Goal: Task Accomplishment & Management: Complete application form

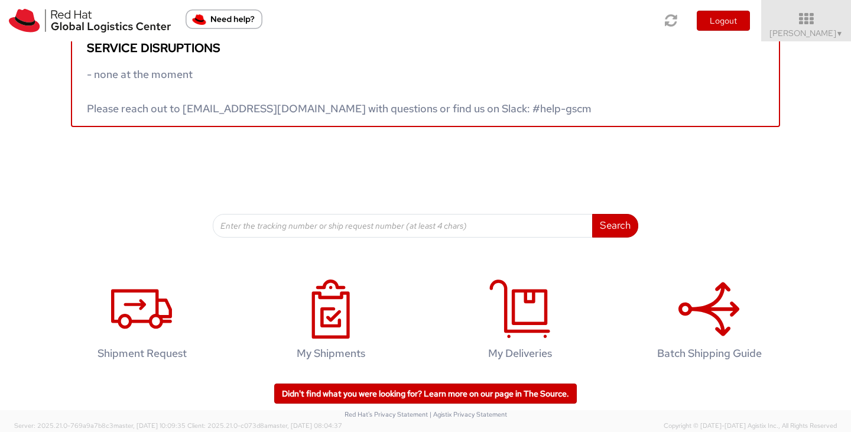
scroll to position [33, 0]
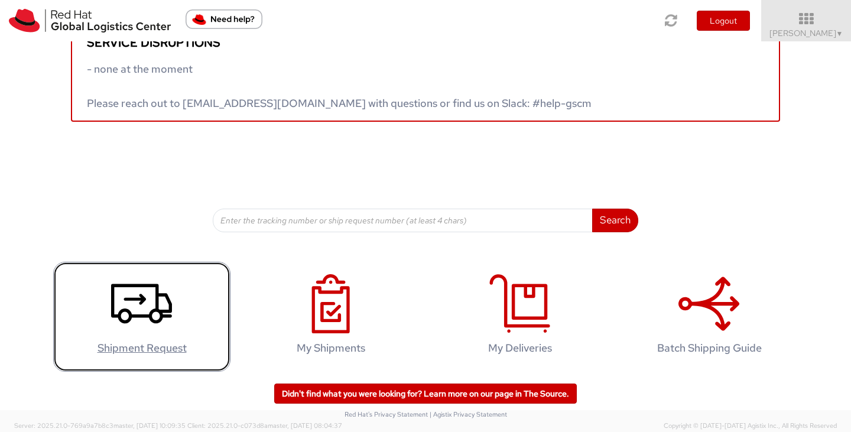
click at [124, 297] on use at bounding box center [141, 304] width 61 height 40
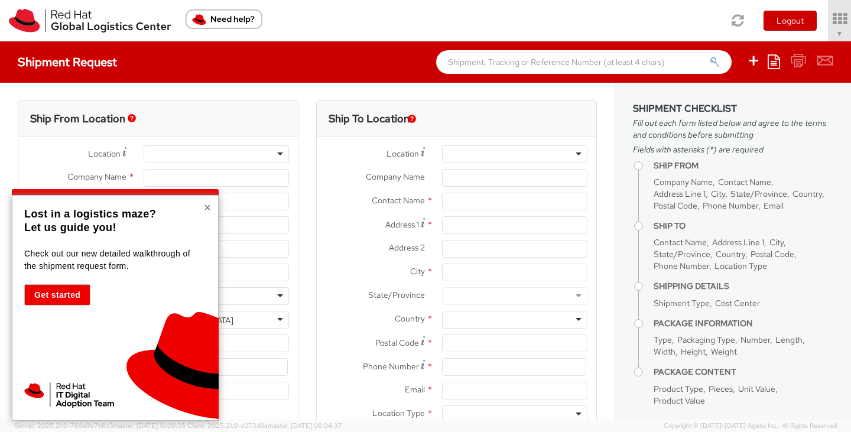
select select "879"
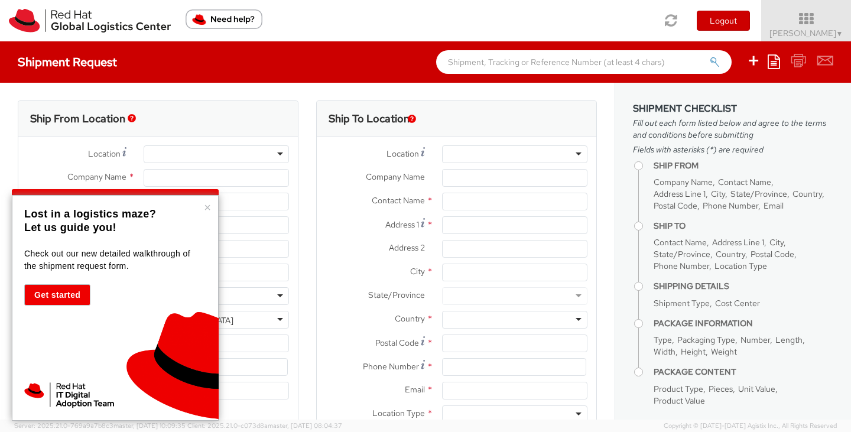
select select
click at [52, 285] on button "Get started" at bounding box center [57, 294] width 66 height 21
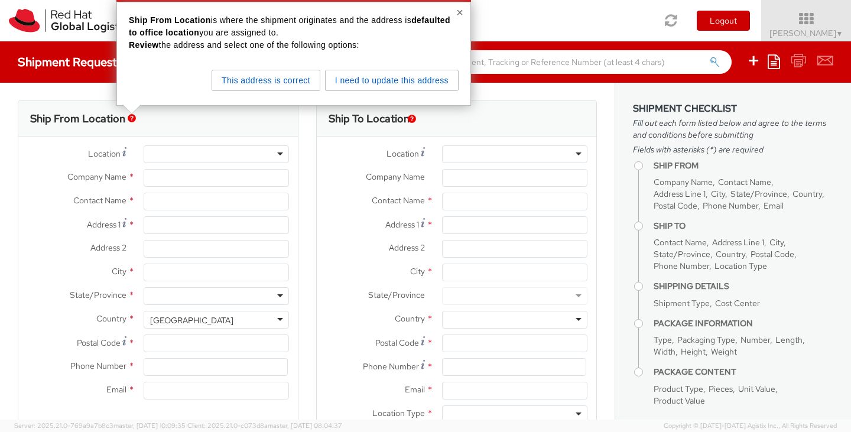
type input "Red Hat, Inc."
type input "[PERSON_NAME]"
type input "[STREET_ADDRESS]"
type input "RALEIGH"
type input "27601"
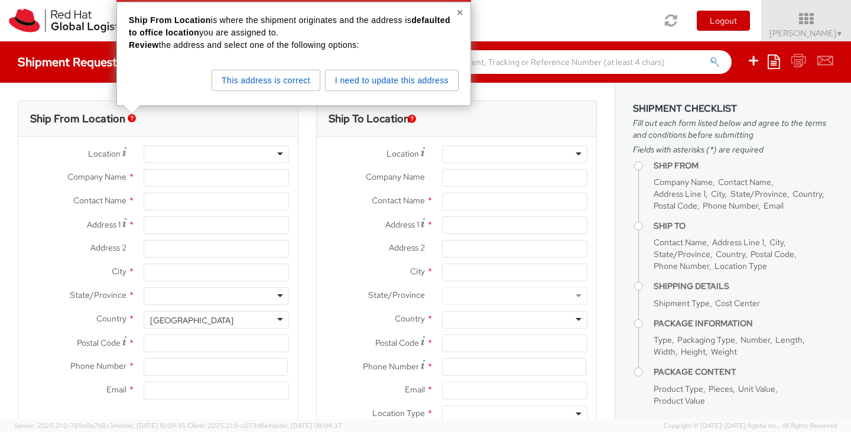
type input "9197264330"
type input "[EMAIL_ADDRESS][DOMAIN_NAME]"
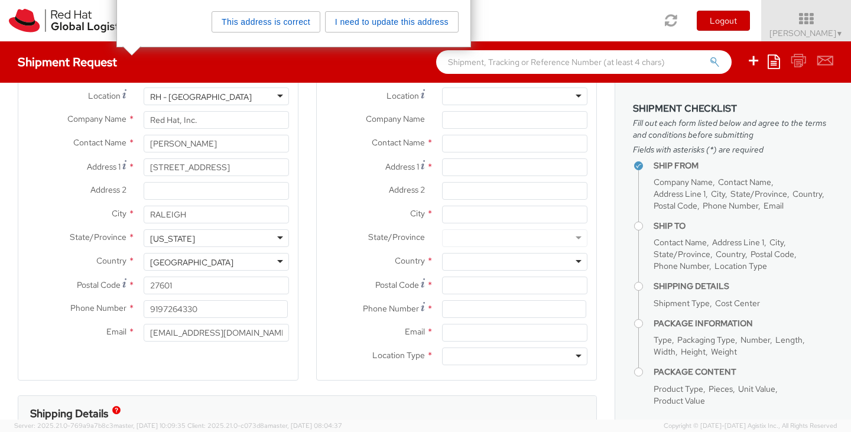
scroll to position [59, 0]
click at [175, 310] on input "9197264330" at bounding box center [216, 309] width 144 height 18
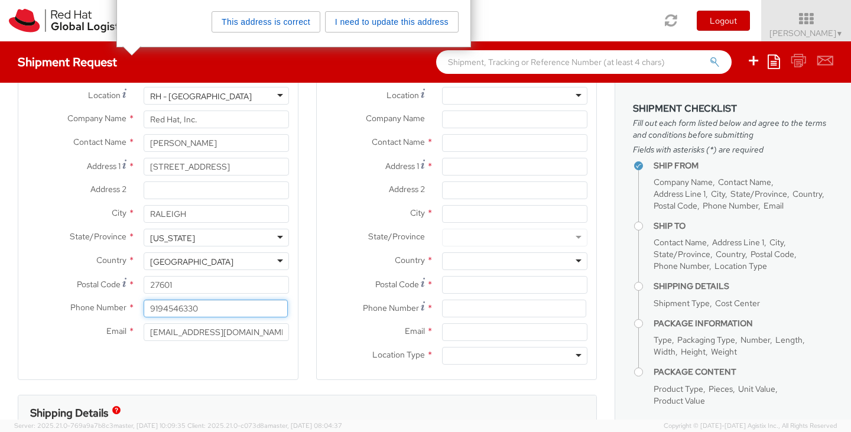
type input "9194546330"
click at [158, 333] on input "[EMAIL_ADDRESS][DOMAIN_NAME]" at bounding box center [216, 332] width 145 height 18
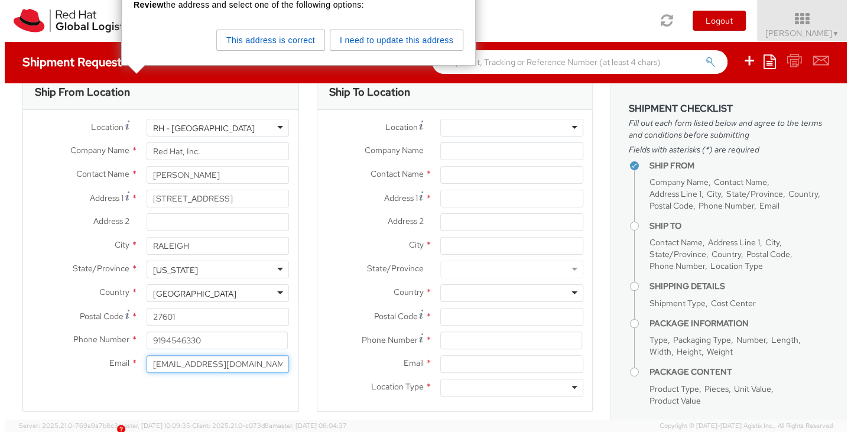
scroll to position [0, 0]
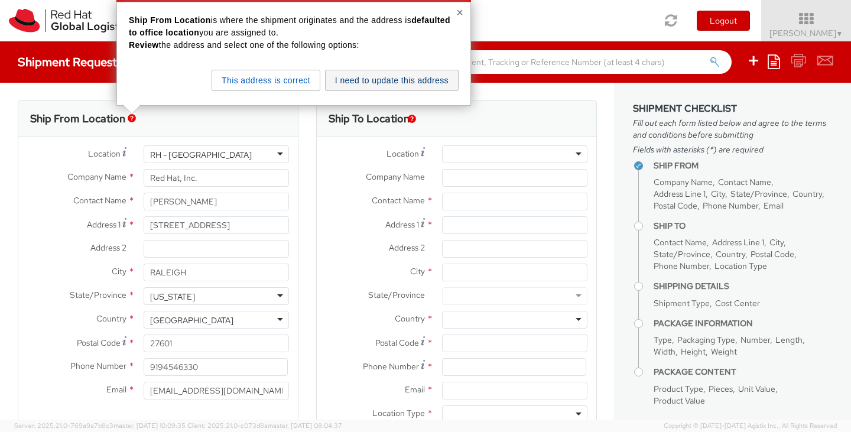
click at [369, 77] on button "I need to update this address" at bounding box center [392, 80] width 134 height 21
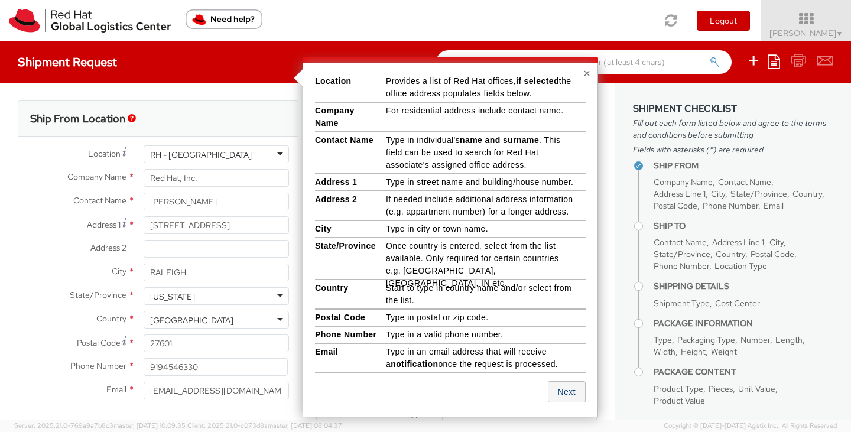
click at [572, 392] on button "Next" at bounding box center [567, 391] width 38 height 21
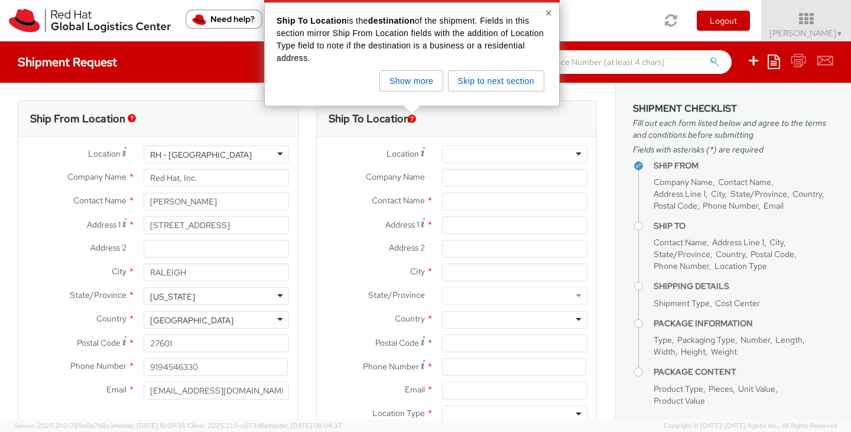
click at [485, 154] on div at bounding box center [514, 154] width 145 height 18
click at [410, 162] on div "Location * [GEOGRAPHIC_DATA] - [GEOGRAPHIC_DATA] - [GEOGRAPHIC_DATA] [GEOGRAPHI…" at bounding box center [457, 154] width 280 height 18
click at [444, 199] on input "text" at bounding box center [514, 202] width 145 height 18
type input "[PERSON_NAME]"
type input "[STREET_ADDRESS]"
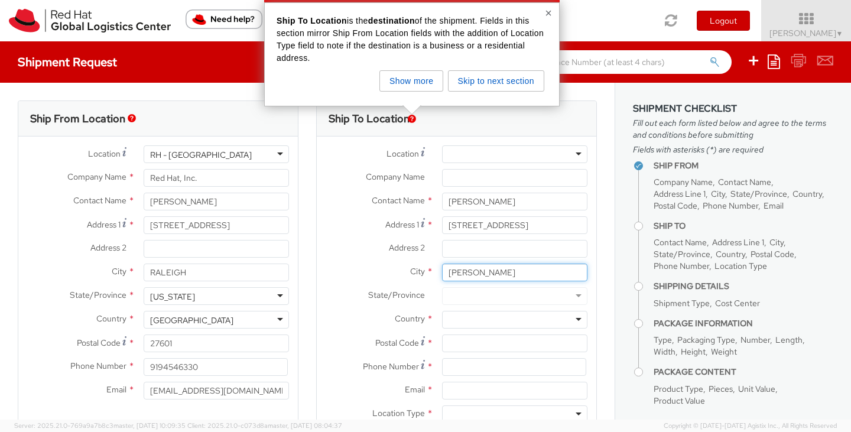
type input "[PERSON_NAME]"
type input "f"
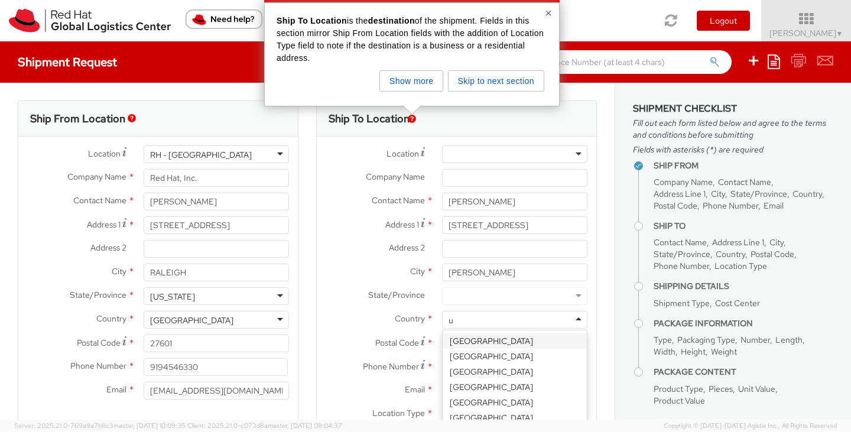
scroll to position [137, 0]
type input "un"
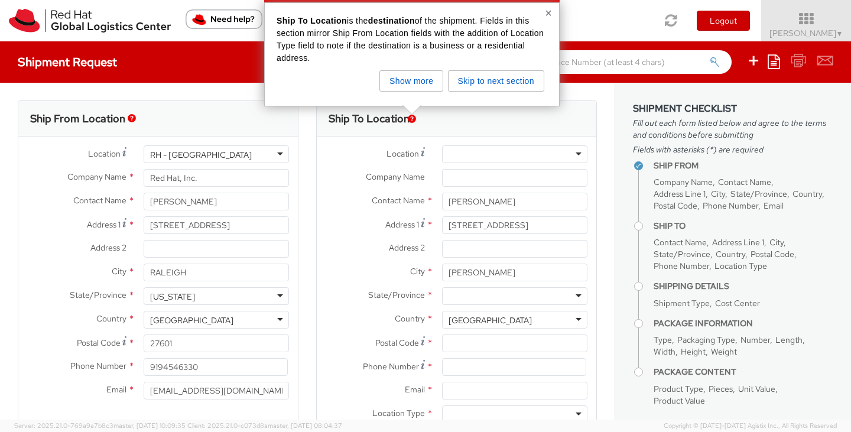
scroll to position [0, 0]
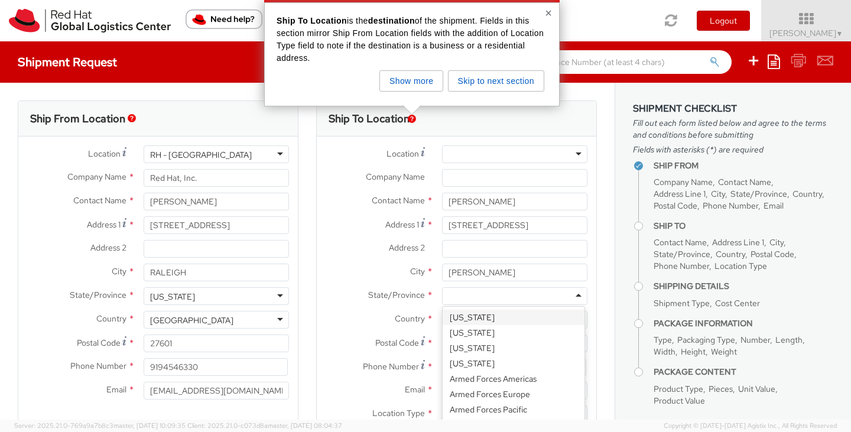
click at [466, 298] on div at bounding box center [514, 296] width 145 height 18
type input "fl"
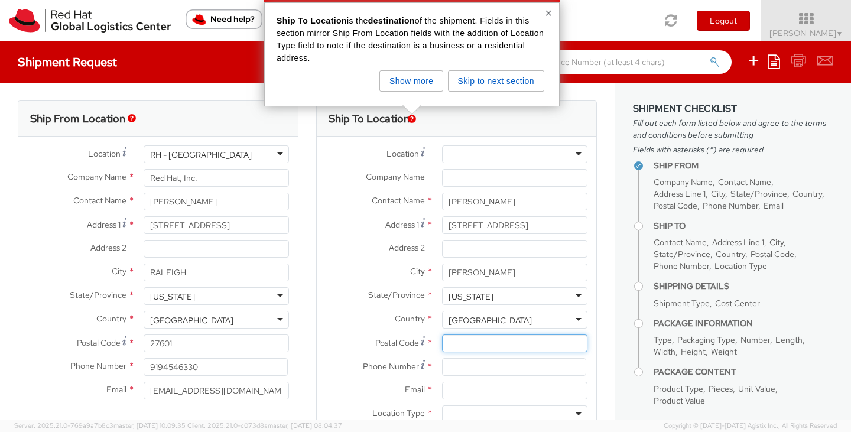
click at [450, 345] on input "Postal Code *" at bounding box center [514, 343] width 145 height 18
type input "34219"
type input "9192472529"
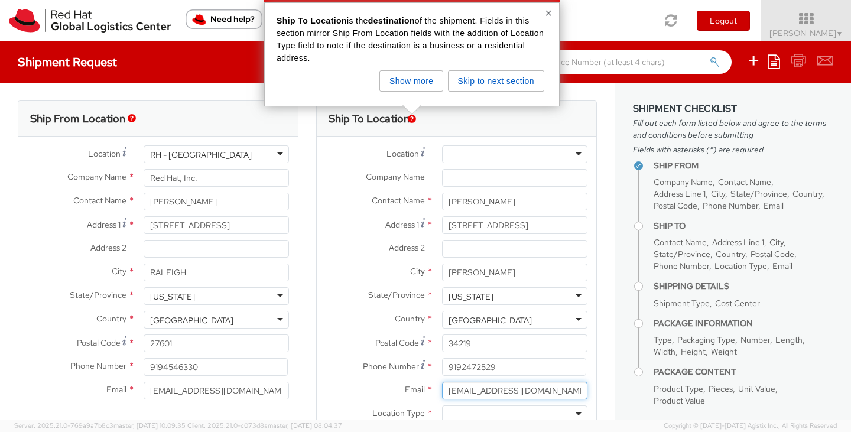
type input "[EMAIL_ADDRESS][DOMAIN_NAME]"
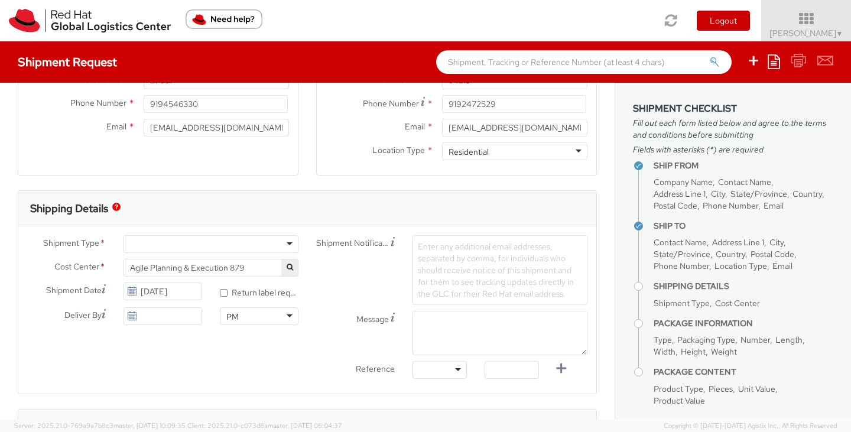
scroll to position [264, 0]
click at [180, 242] on div at bounding box center [211, 243] width 175 height 18
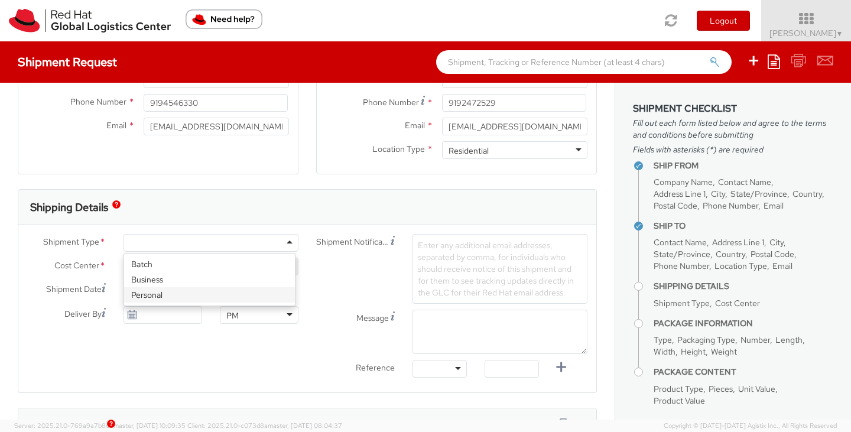
select select "900"
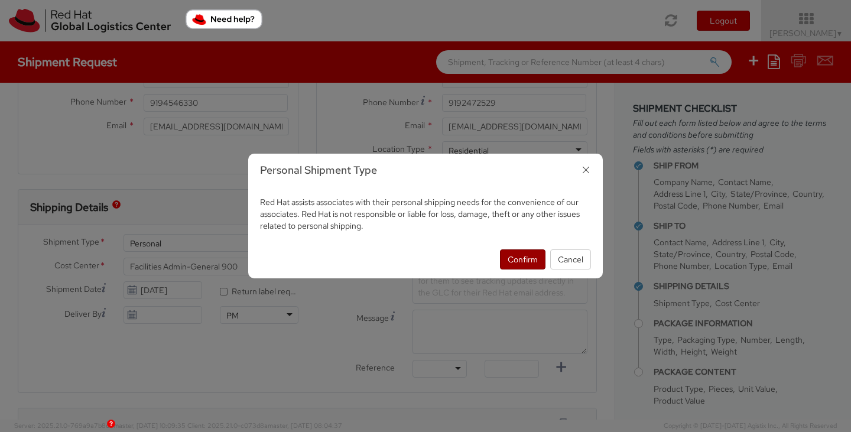
click at [522, 257] on button "Confirm" at bounding box center [523, 259] width 46 height 20
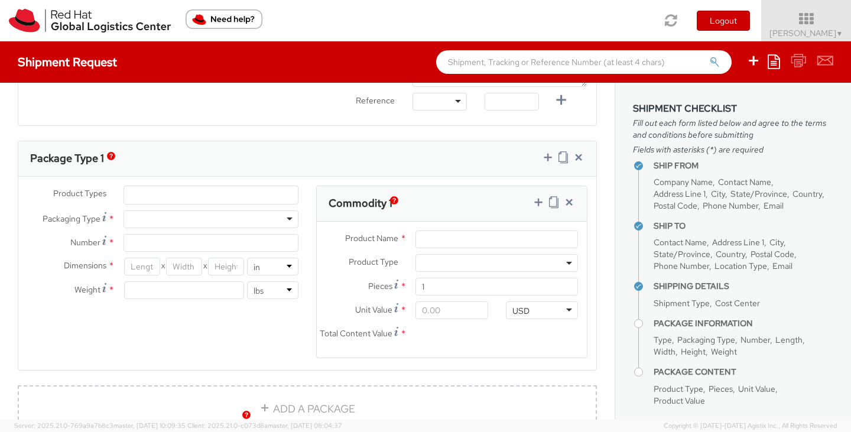
scroll to position [532, 0]
click at [173, 215] on div at bounding box center [211, 218] width 175 height 18
click at [158, 235] on input "Number *" at bounding box center [211, 242] width 175 height 18
type input "1"
click at [141, 266] on input "number" at bounding box center [142, 265] width 36 height 18
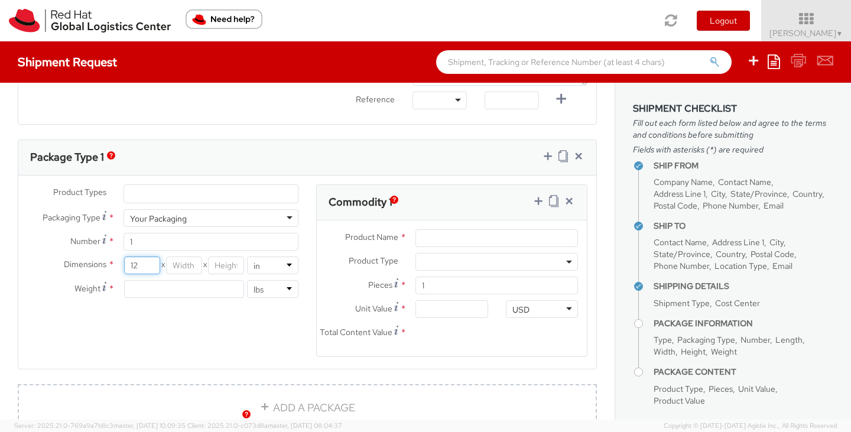
type input "12"
type input "8"
click at [134, 288] on input "number" at bounding box center [184, 289] width 120 height 18
type input "2.7"
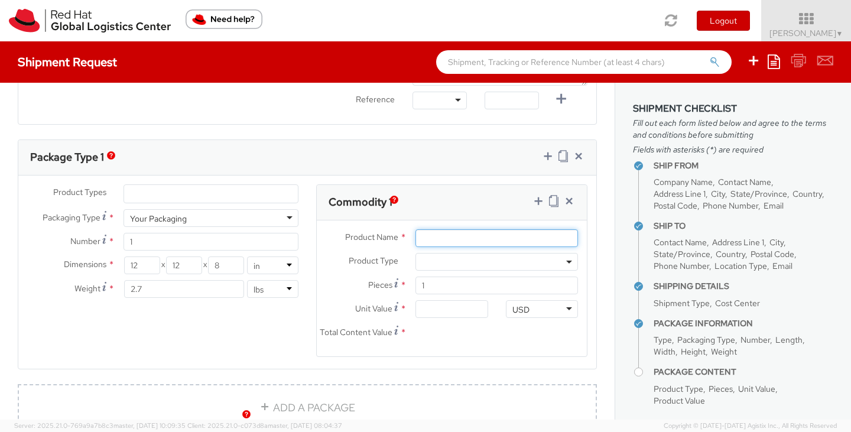
click at [463, 231] on input "Product Name *" at bounding box center [496, 238] width 163 height 18
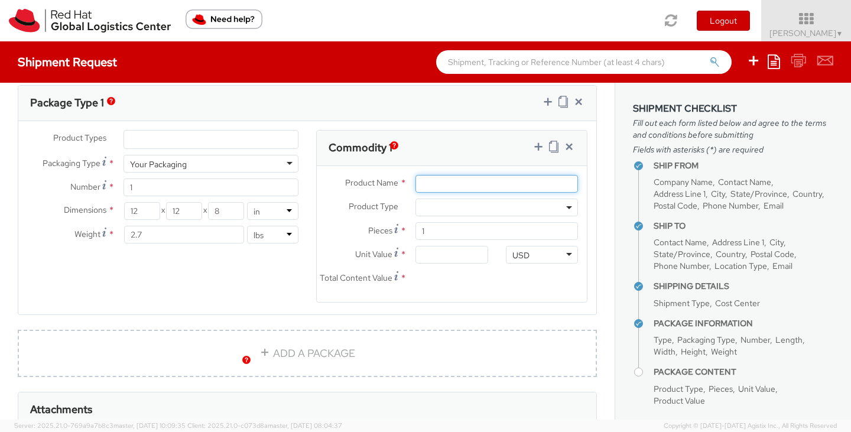
scroll to position [588, 0]
click at [438, 182] on input "Product Name *" at bounding box center [496, 183] width 163 height 18
type input "M"
type input "Gift"
click at [396, 142] on img "button" at bounding box center [394, 144] width 8 height 8
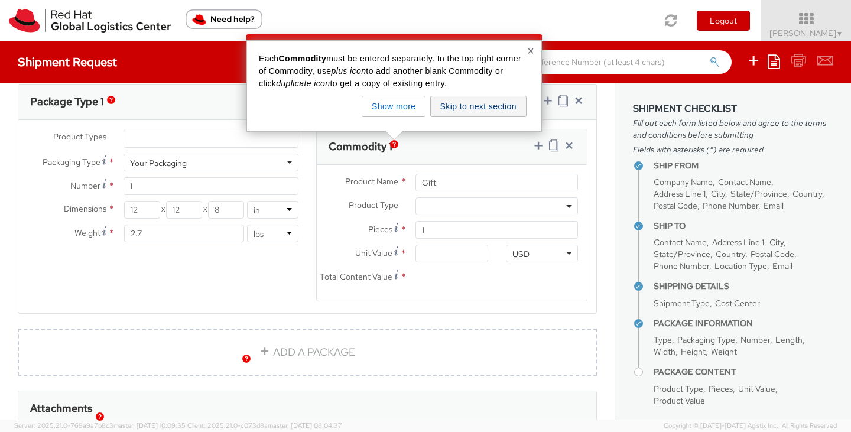
click at [465, 109] on button "Skip to next section" at bounding box center [478, 106] width 96 height 21
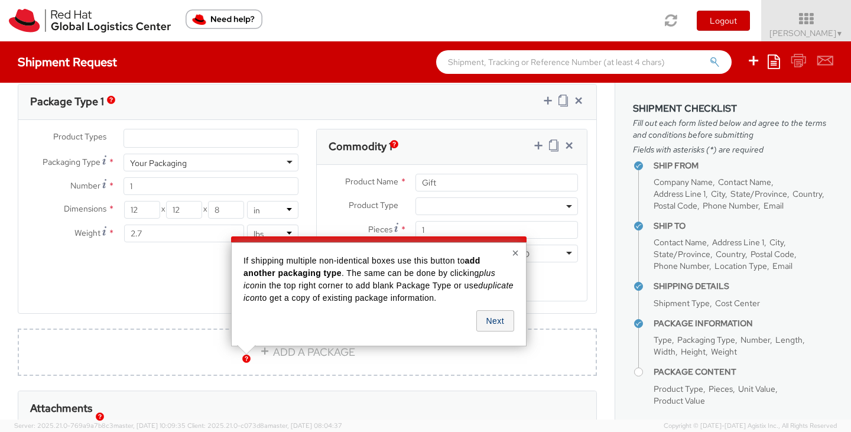
click at [492, 319] on button "Next" at bounding box center [495, 320] width 38 height 21
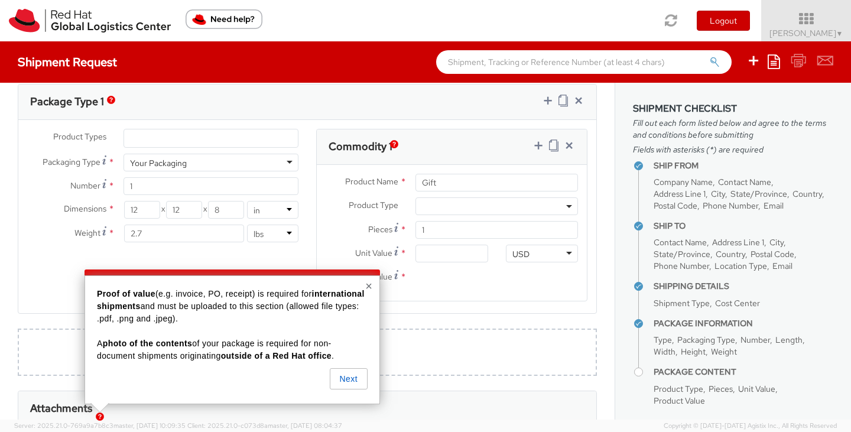
scroll to position [686, 0]
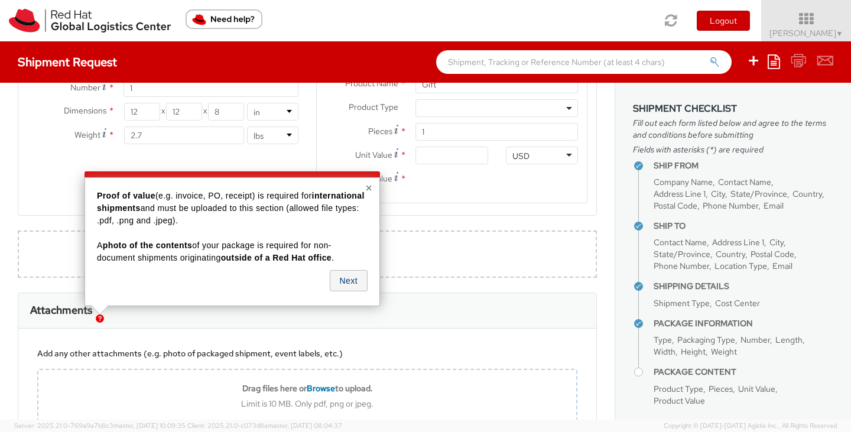
click at [350, 275] on button "Next" at bounding box center [349, 280] width 38 height 21
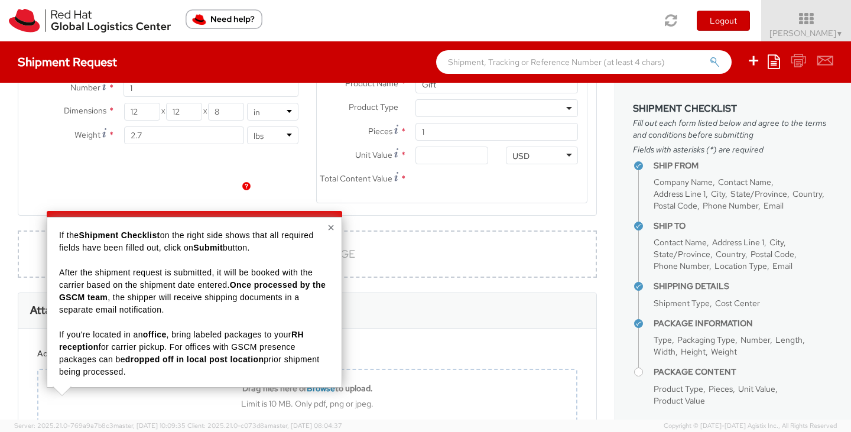
scroll to position [761, 0]
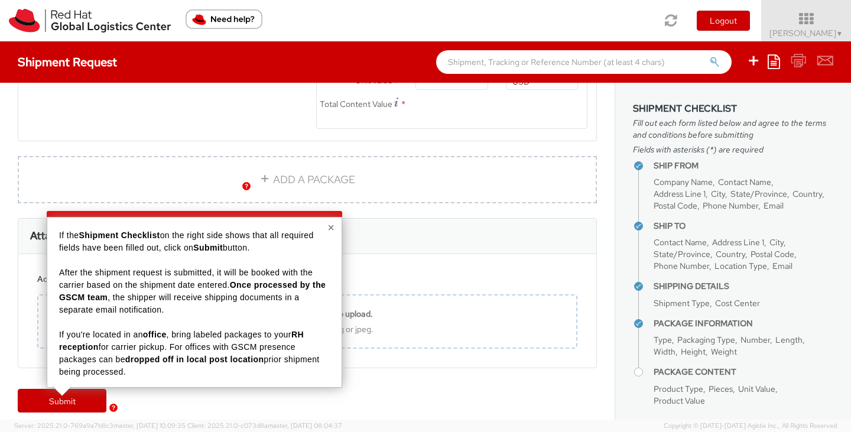
click at [379, 218] on div "ADD A PACKAGE" at bounding box center [307, 187] width 597 height 62
click at [58, 404] on link "Submit" at bounding box center [62, 401] width 89 height 24
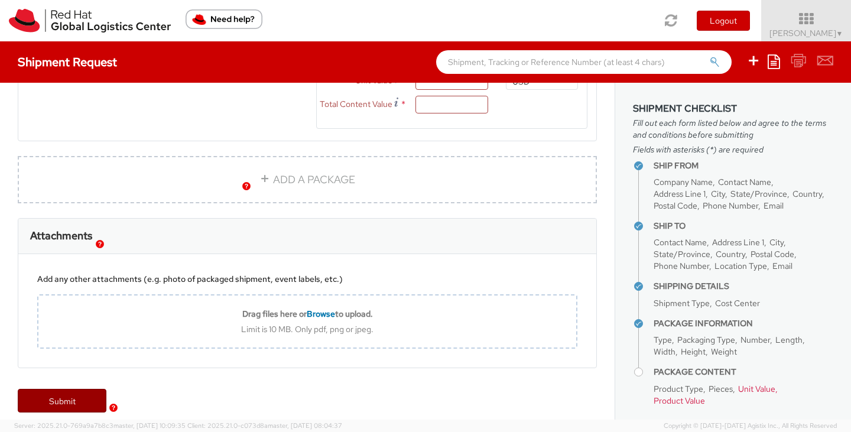
click at [66, 405] on link "Submit" at bounding box center [62, 401] width 89 height 24
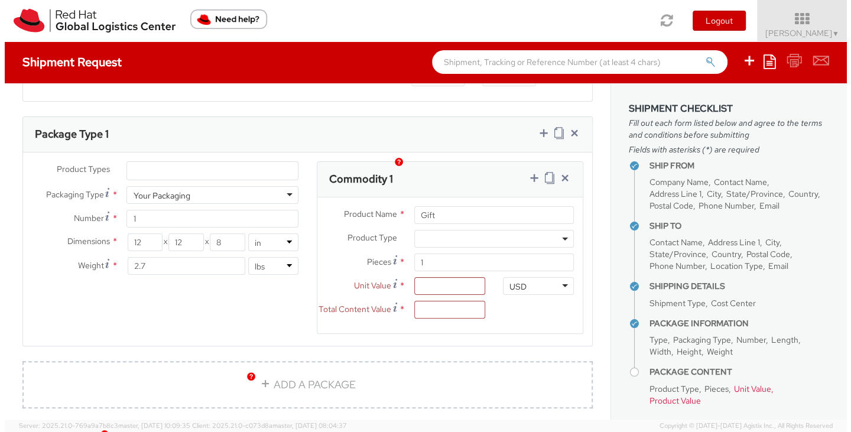
scroll to position [553, 0]
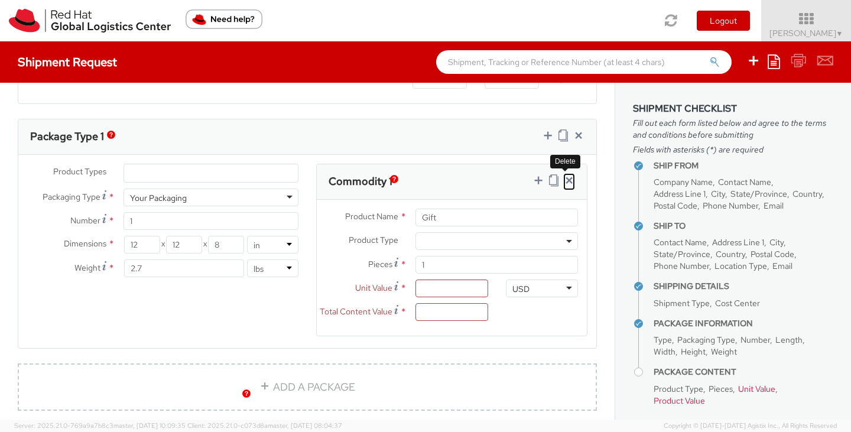
click at [563, 178] on icon at bounding box center [569, 180] width 12 height 12
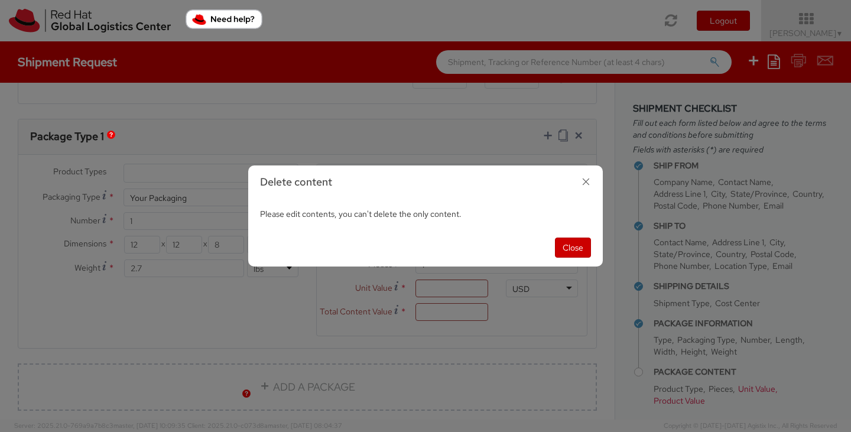
click at [586, 181] on icon "button" at bounding box center [585, 181] width 17 height 17
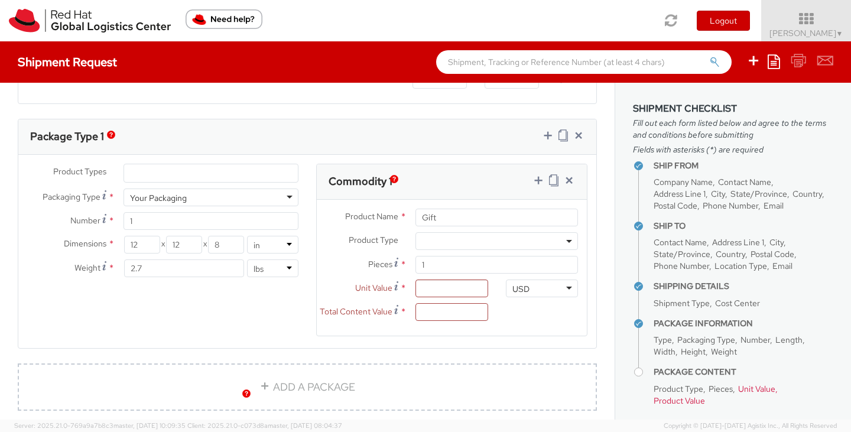
select select
click at [460, 262] on input "1" at bounding box center [496, 265] width 163 height 18
click at [446, 287] on input "Unit Value *" at bounding box center [451, 289] width 72 height 18
type input "1.00"
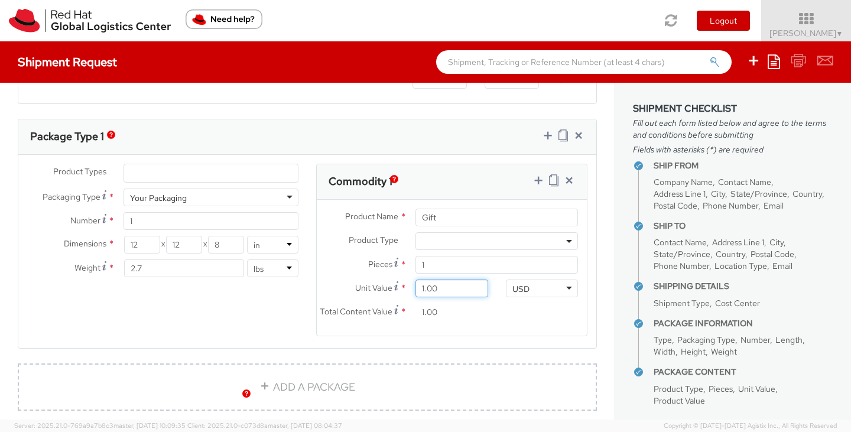
type input "10.00"
click at [448, 311] on input "10.00" at bounding box center [451, 312] width 72 height 18
click at [429, 311] on input "10.00" at bounding box center [451, 312] width 72 height 18
click at [427, 313] on input "10.00" at bounding box center [451, 312] width 72 height 18
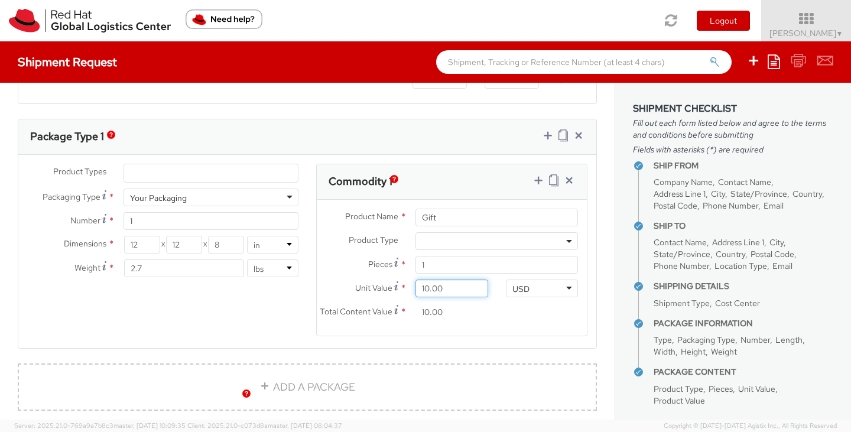
click at [422, 288] on input "10.00" at bounding box center [451, 289] width 72 height 18
type input "2.00"
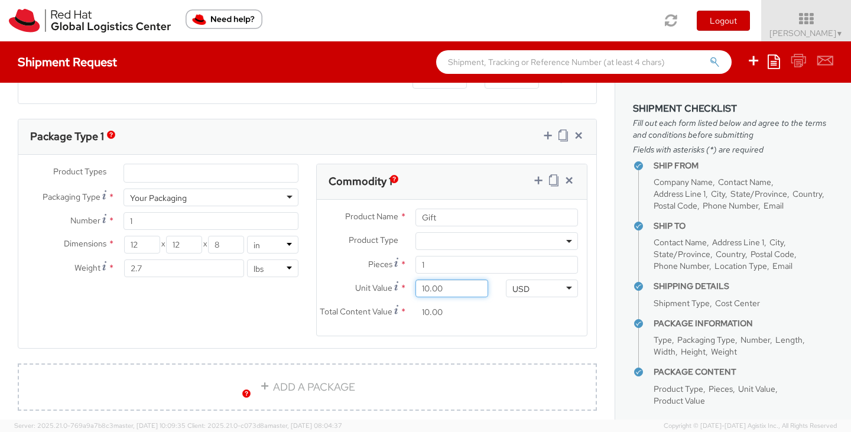
type input "2.00"
type input "20.00"
click at [430, 311] on input "20.00" at bounding box center [451, 312] width 72 height 18
click at [226, 324] on div "Product Types * Documents Docking Station Laptop Monitor Other Hardware Server …" at bounding box center [307, 257] width 578 height 187
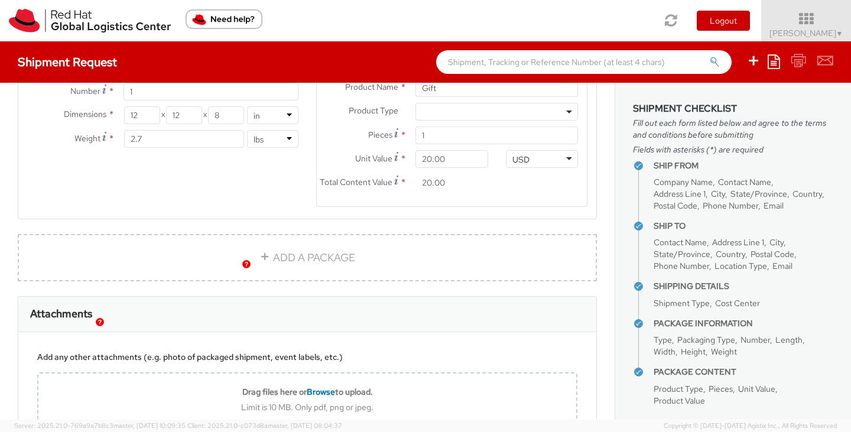
scroll to position [778, 0]
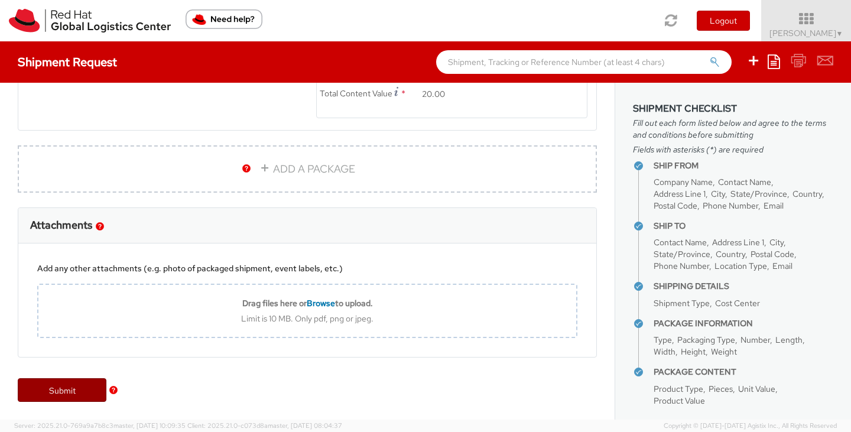
click at [47, 390] on link "Submit" at bounding box center [62, 390] width 89 height 24
type input "[PERSON_NAME]"
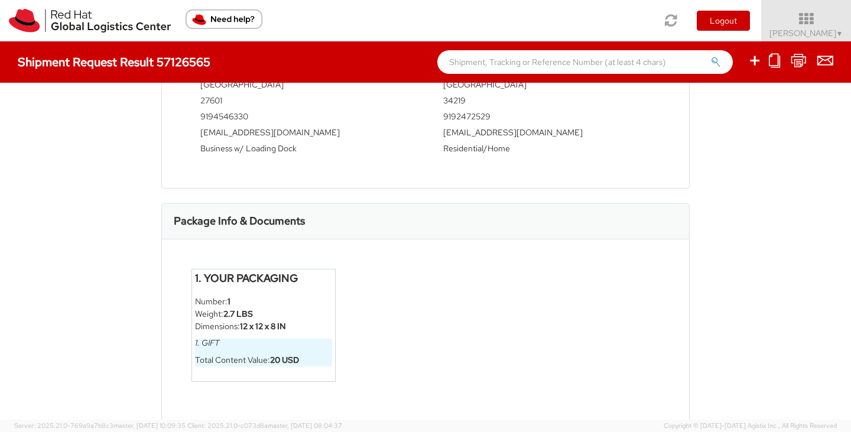
scroll to position [437, 0]
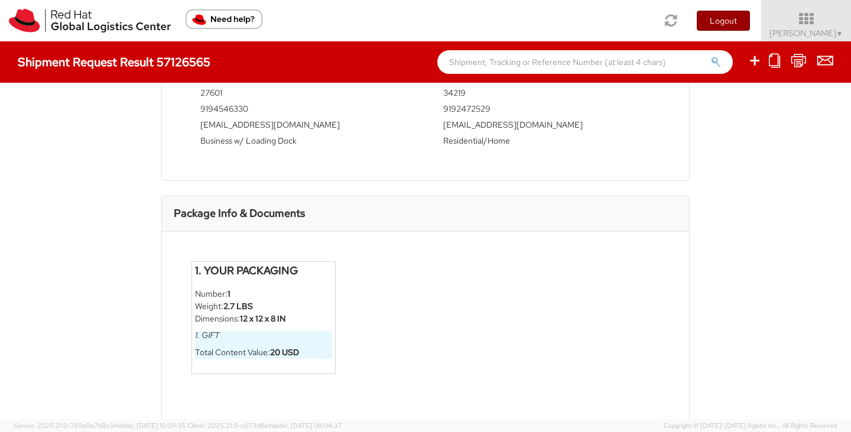
click at [736, 14] on button "Logout" at bounding box center [723, 21] width 53 height 20
